Goal: Communication & Community: Answer question/provide support

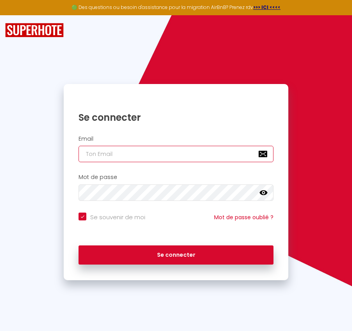
click at [129, 155] on input "email" at bounding box center [176, 154] width 195 height 16
paste input "[PERSON_NAME][EMAIL_ADDRESS][PERSON_NAME][DOMAIN_NAME]"
type input "[PERSON_NAME][EMAIL_ADDRESS][PERSON_NAME][DOMAIN_NAME]"
checkbox input "true"
type input "[PERSON_NAME][EMAIL_ADDRESS][PERSON_NAME][DOMAIN_NAME]"
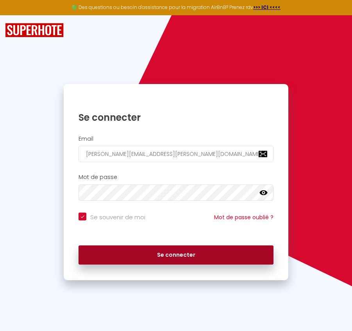
click at [147, 256] on button "Se connecter" at bounding box center [176, 255] width 195 height 20
checkbox input "true"
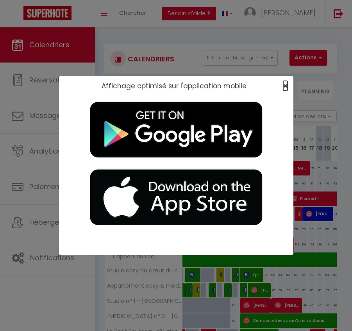
click at [286, 84] on span "×" at bounding box center [285, 86] width 4 height 10
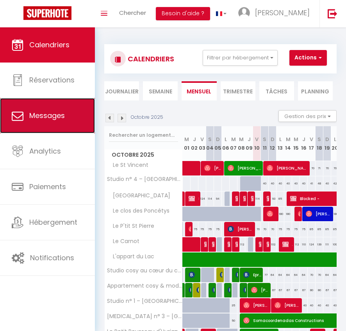
click at [51, 104] on link "Messages" at bounding box center [47, 115] width 95 height 35
select select "message"
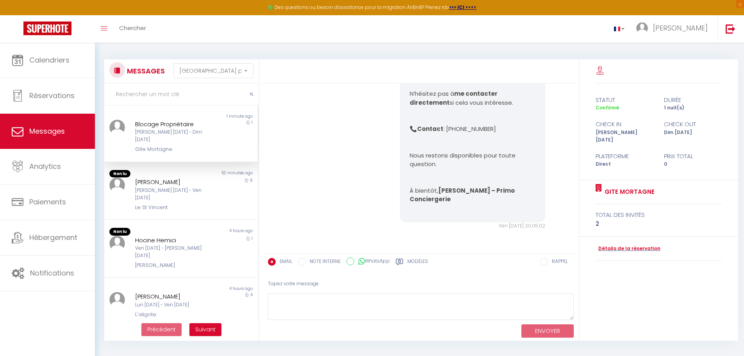
scroll to position [921, 0]
click at [156, 133] on div "[PERSON_NAME] [DATE] - Dim [DATE]" at bounding box center [174, 136] width 79 height 15
click at [308, 259] on label "NOTE INTERNE" at bounding box center [323, 262] width 35 height 9
click at [306, 259] on input "NOTE INTERNE" at bounding box center [302, 262] width 8 height 8
radio input "true"
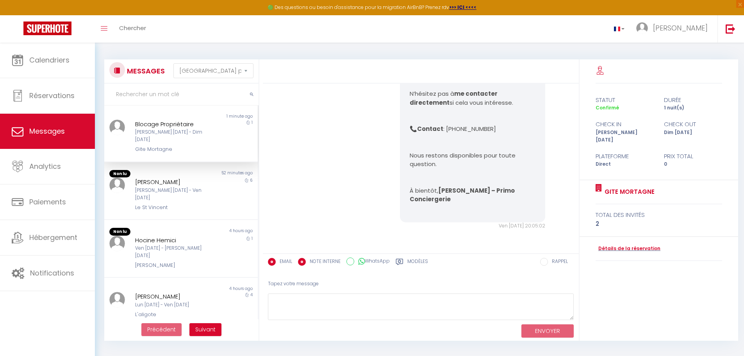
radio input "false"
click at [325, 297] on textarea at bounding box center [421, 306] width 306 height 27
paste textarea "Madame [PERSON_NAME] souhaite que vous la rappeliez. Elle souhaite savoir comme…"
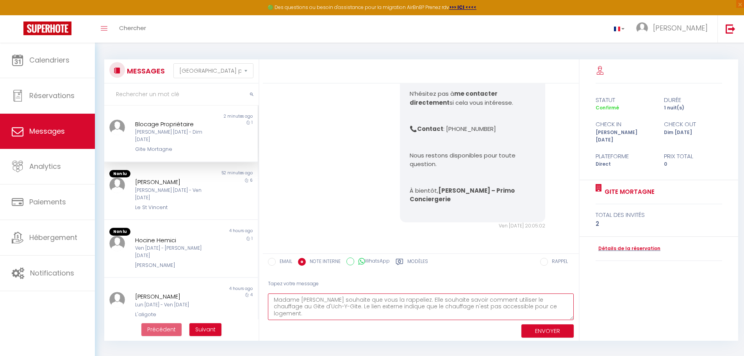
click at [311, 299] on textarea "Madame [PERSON_NAME] souhaite que vous la rappeliez. Elle souhaite savoir comme…" at bounding box center [421, 306] width 306 height 27
paste textarea "[PHONE_NUMBER]"
type textarea "Madame [PERSON_NAME] [PHONE_NUMBER] souhaite que vous la rappeliez. Elle souhai…"
click at [352, 331] on button "ENVOYER" at bounding box center [548, 331] width 52 height 14
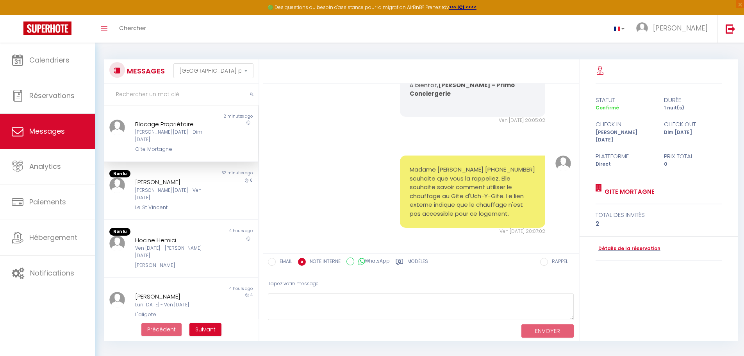
scroll to position [1032, 0]
